Goal: Navigation & Orientation: Find specific page/section

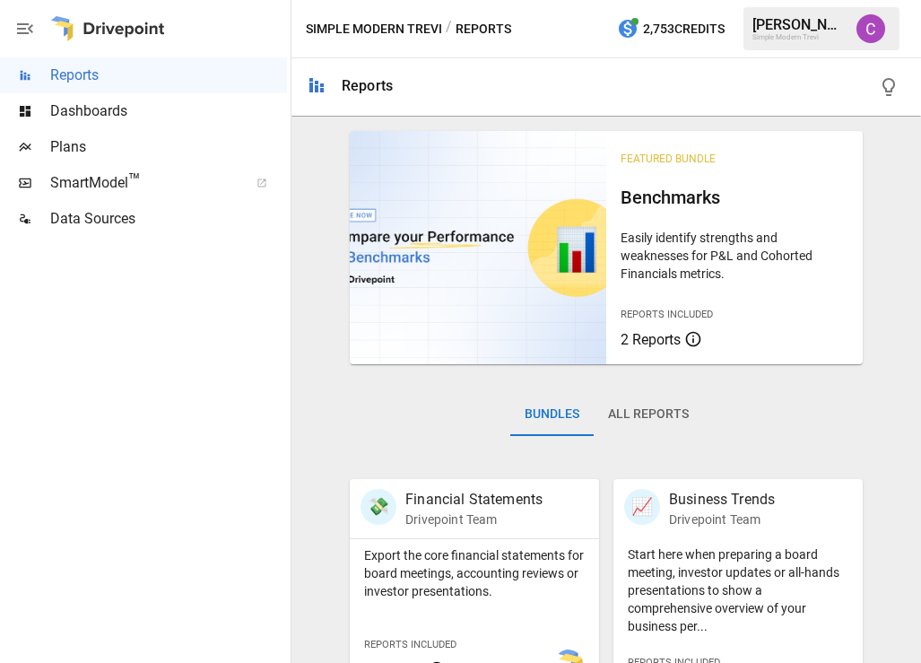
click at [152, 102] on span "Dashboards" at bounding box center [168, 111] width 237 height 22
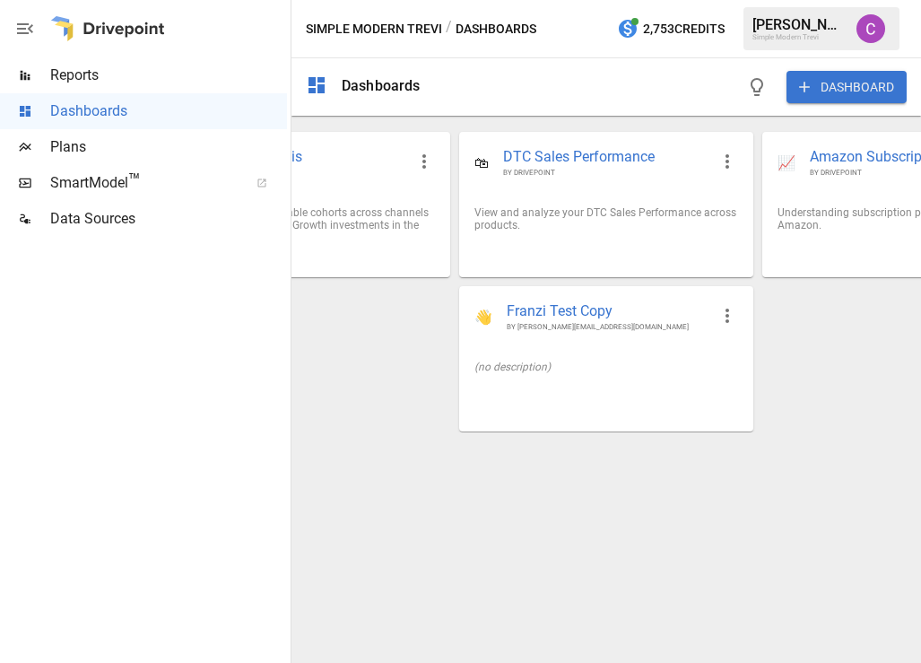
click at [139, 77] on span "Reports" at bounding box center [168, 76] width 237 height 22
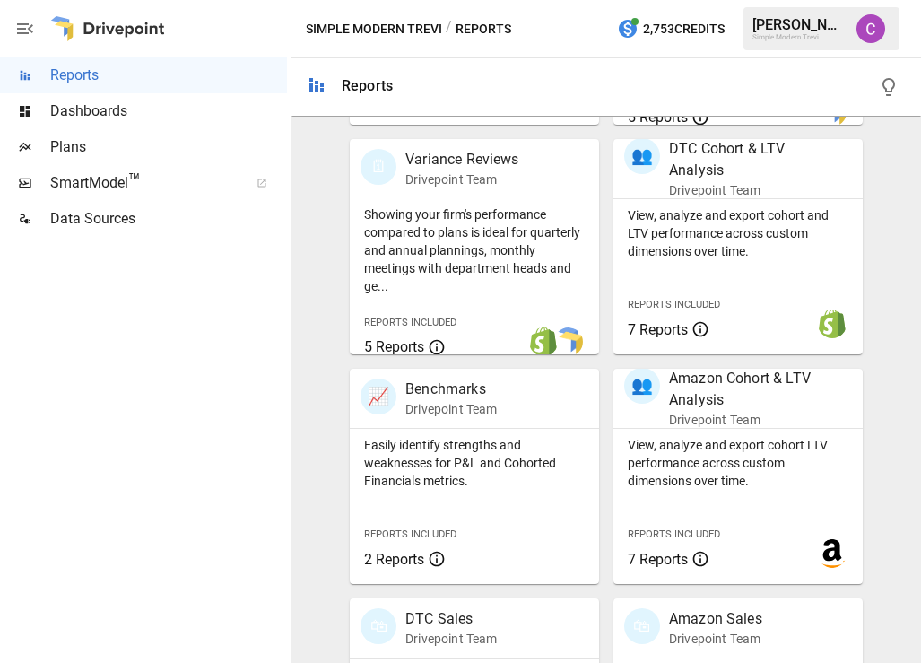
scroll to position [568, 0]
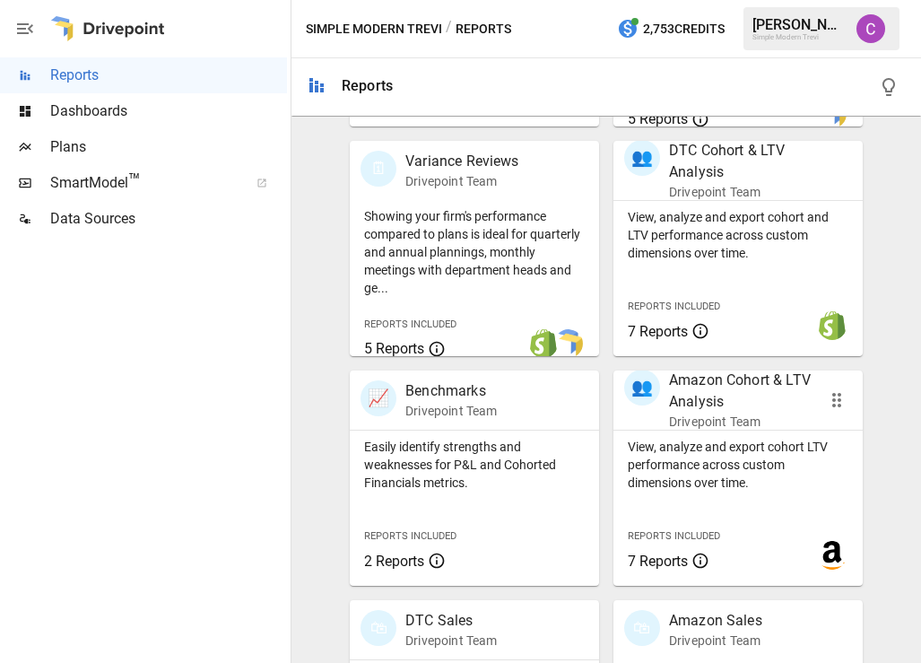
click at [698, 406] on p "Amazon Cohort & LTV Analysis" at bounding box center [741, 390] width 145 height 43
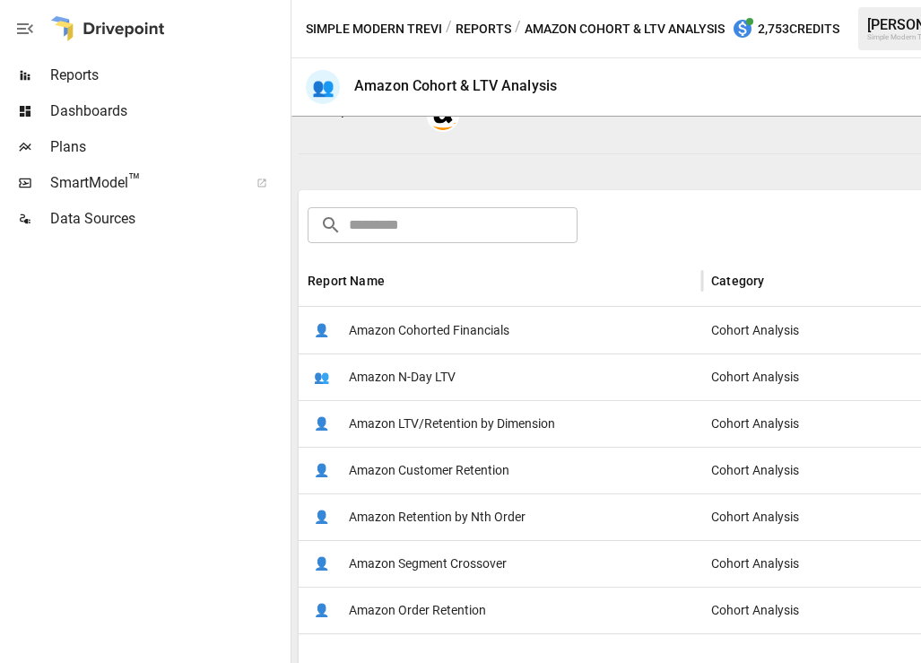
scroll to position [202, 0]
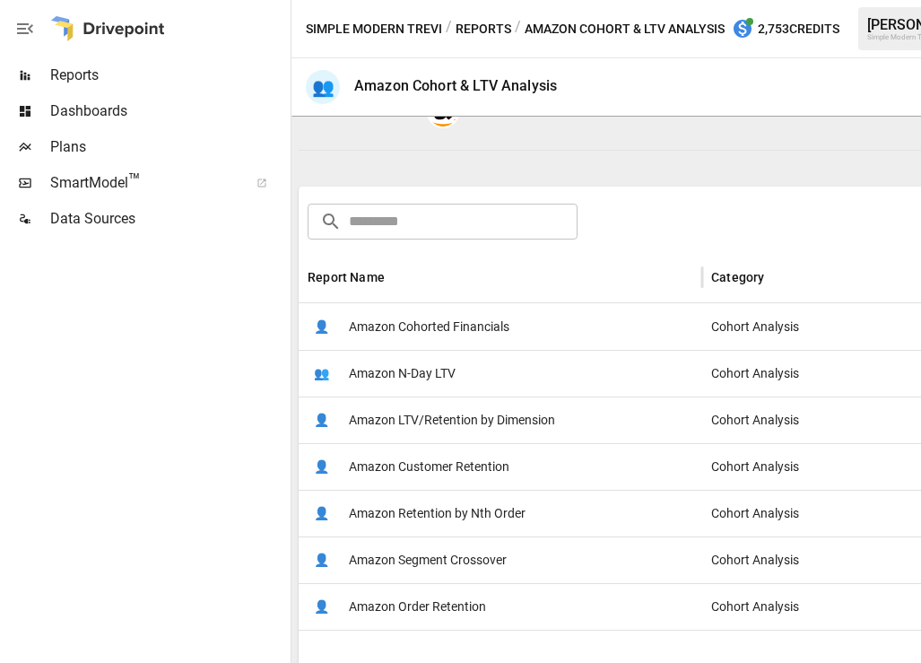
click at [152, 145] on span "Plans" at bounding box center [168, 147] width 237 height 22
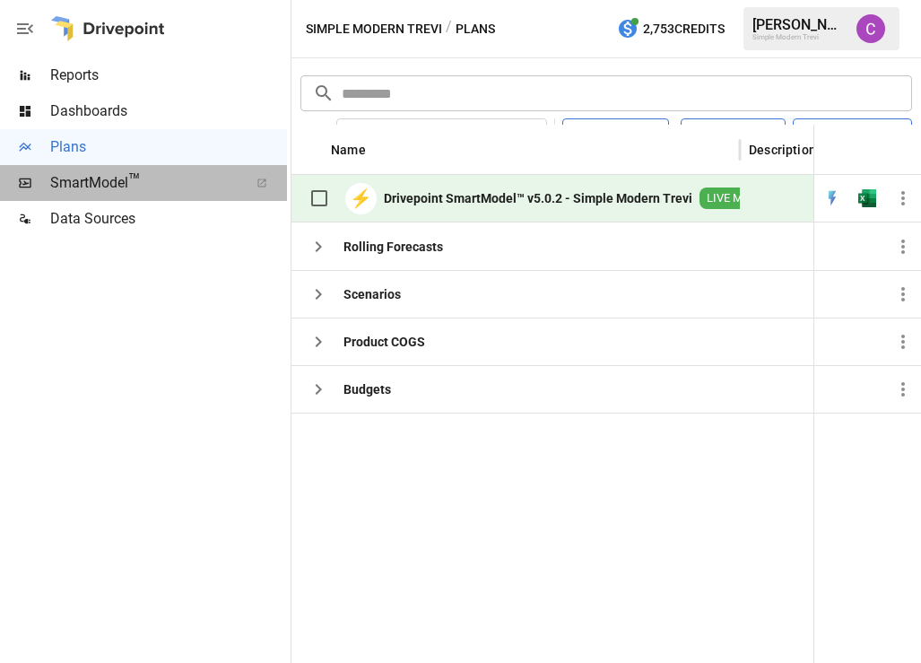
click at [143, 178] on span "SmartModel ™" at bounding box center [143, 183] width 186 height 22
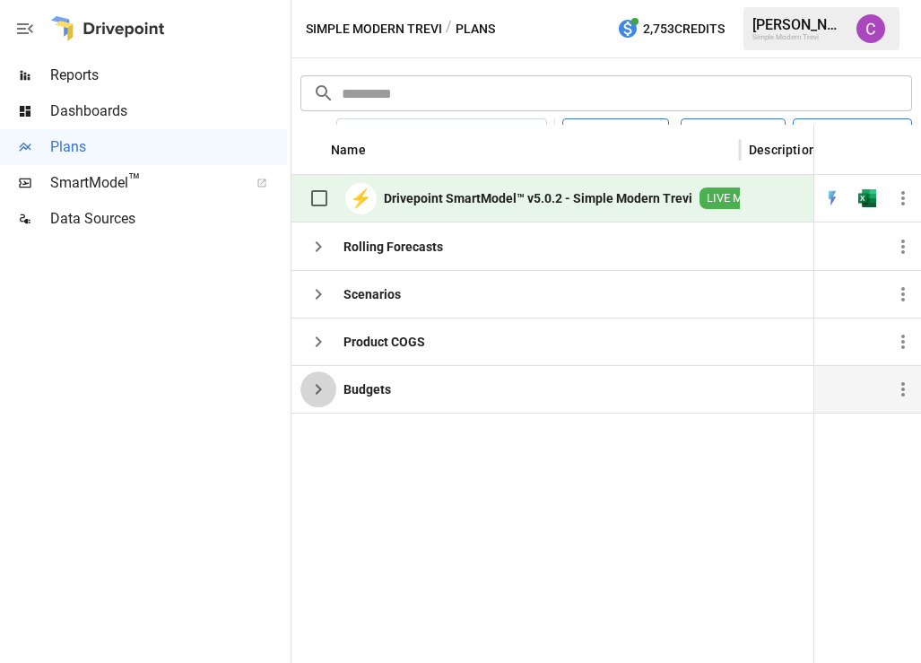
click at [329, 387] on button "button" at bounding box center [318, 389] width 36 height 36
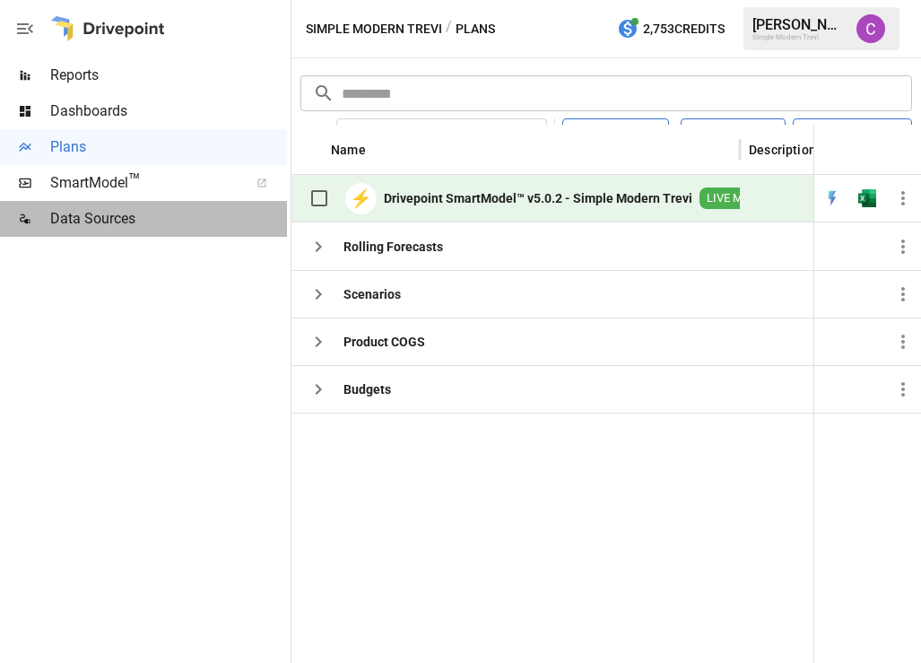
click at [167, 214] on span "Data Sources" at bounding box center [168, 219] width 237 height 22
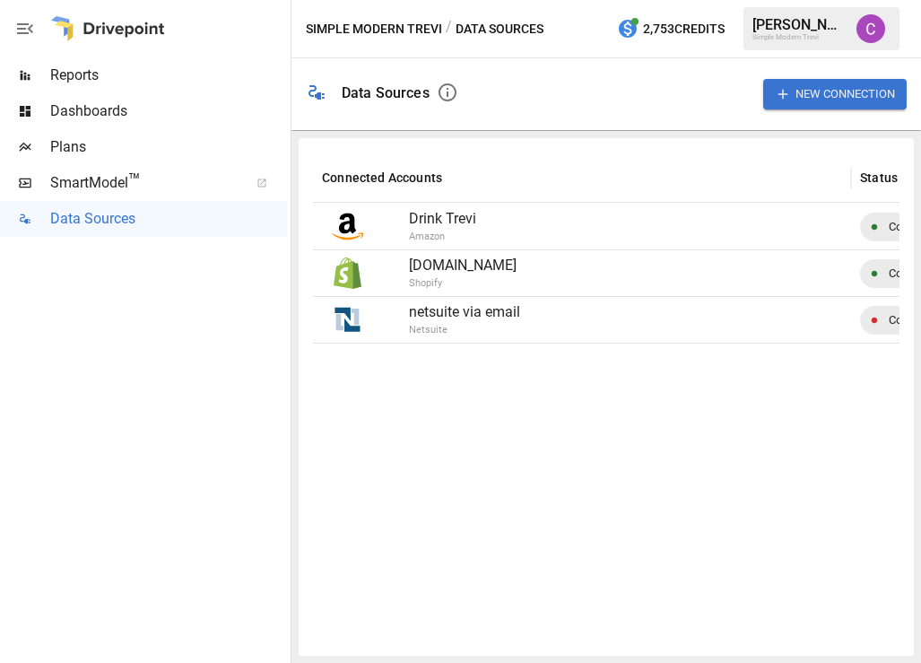
click at [141, 125] on div "Dashboards" at bounding box center [143, 111] width 287 height 36
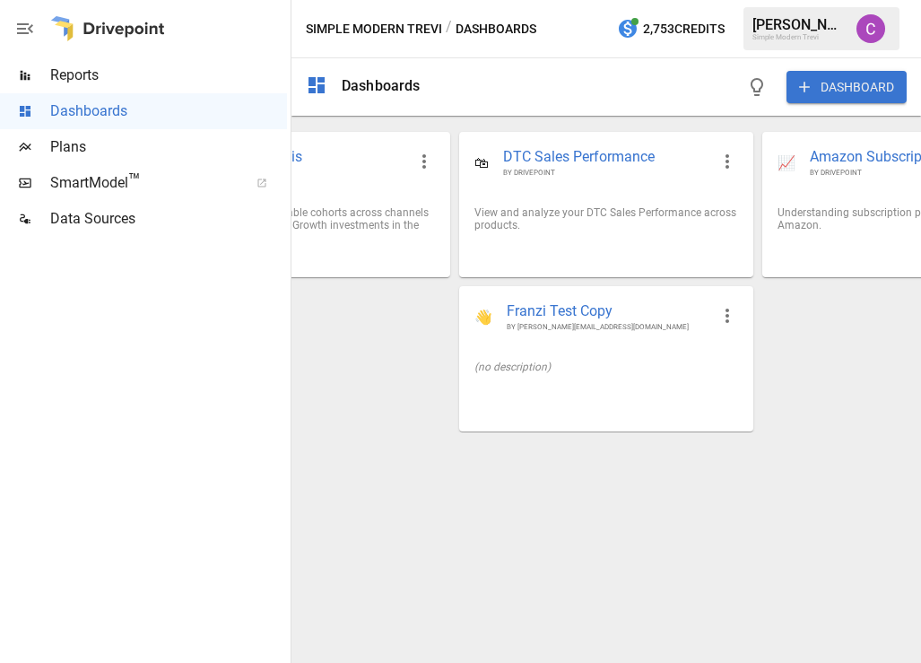
click at [113, 74] on span "Reports" at bounding box center [168, 76] width 237 height 22
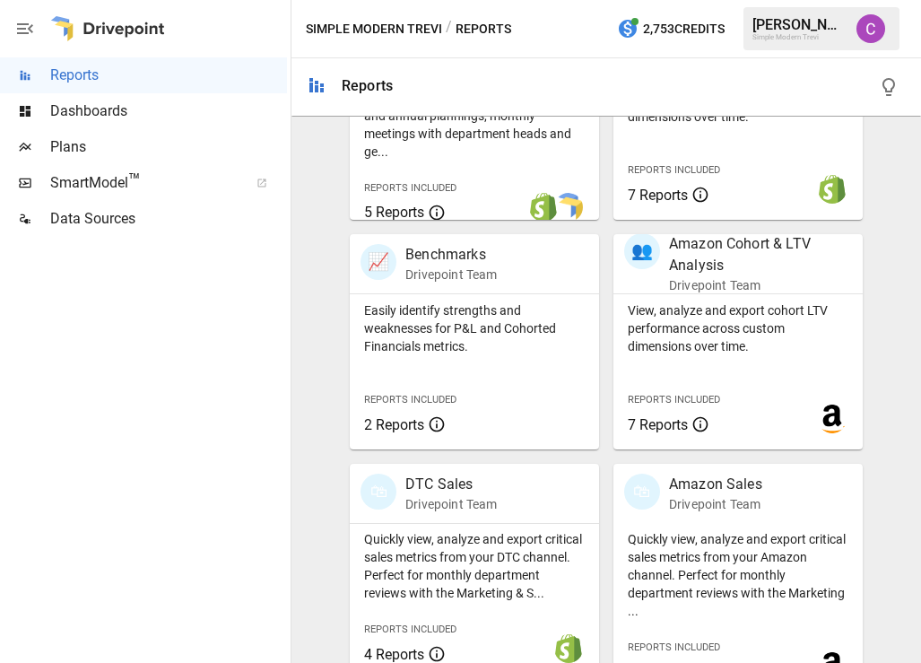
scroll to position [727, 0]
